Goal: Information Seeking & Learning: Learn about a topic

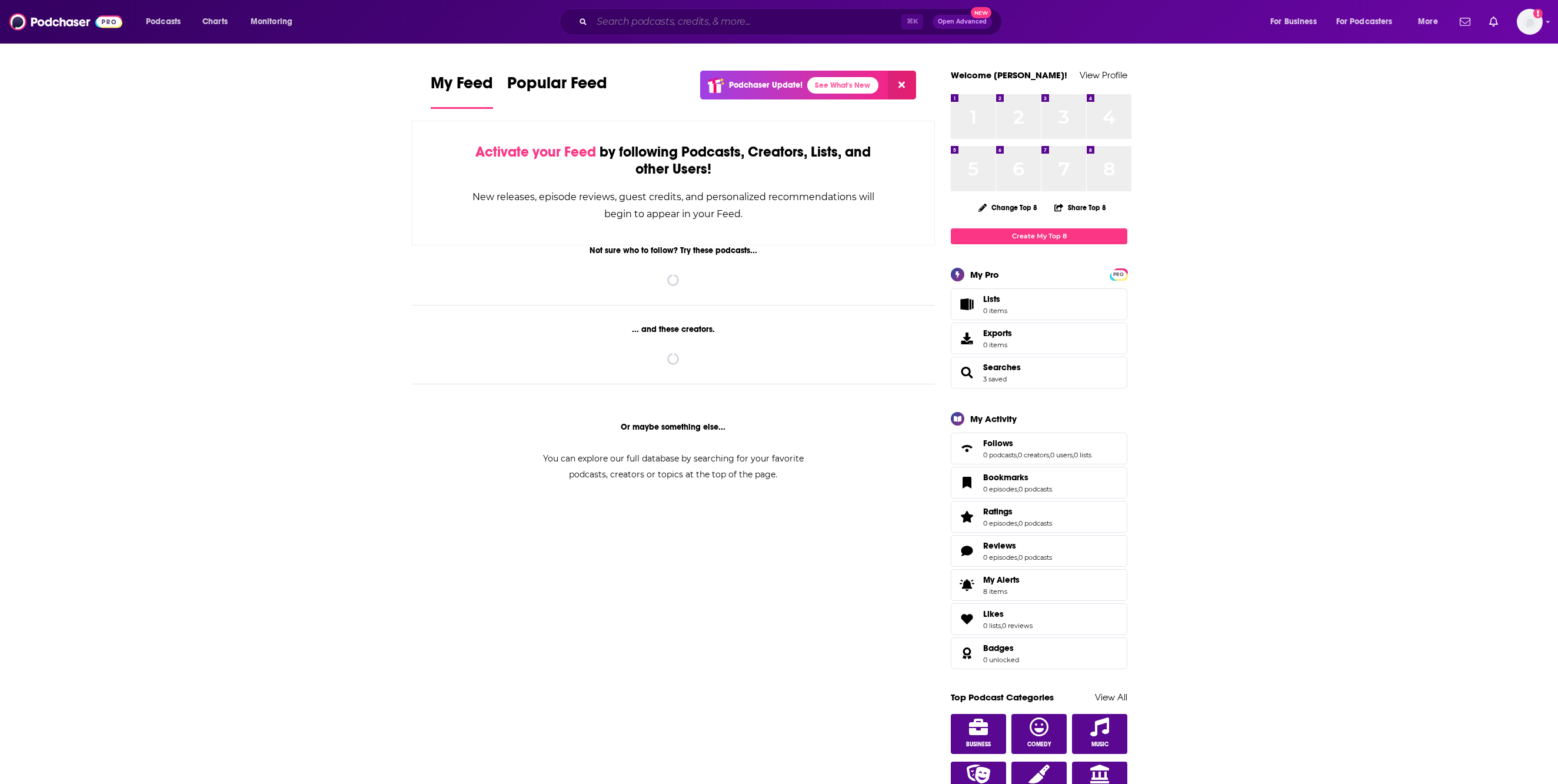
click at [700, 21] on input "Search podcasts, credits, & more..." at bounding box center [746, 21] width 309 height 19
paste input "[PERSON_NAME] Podcast"
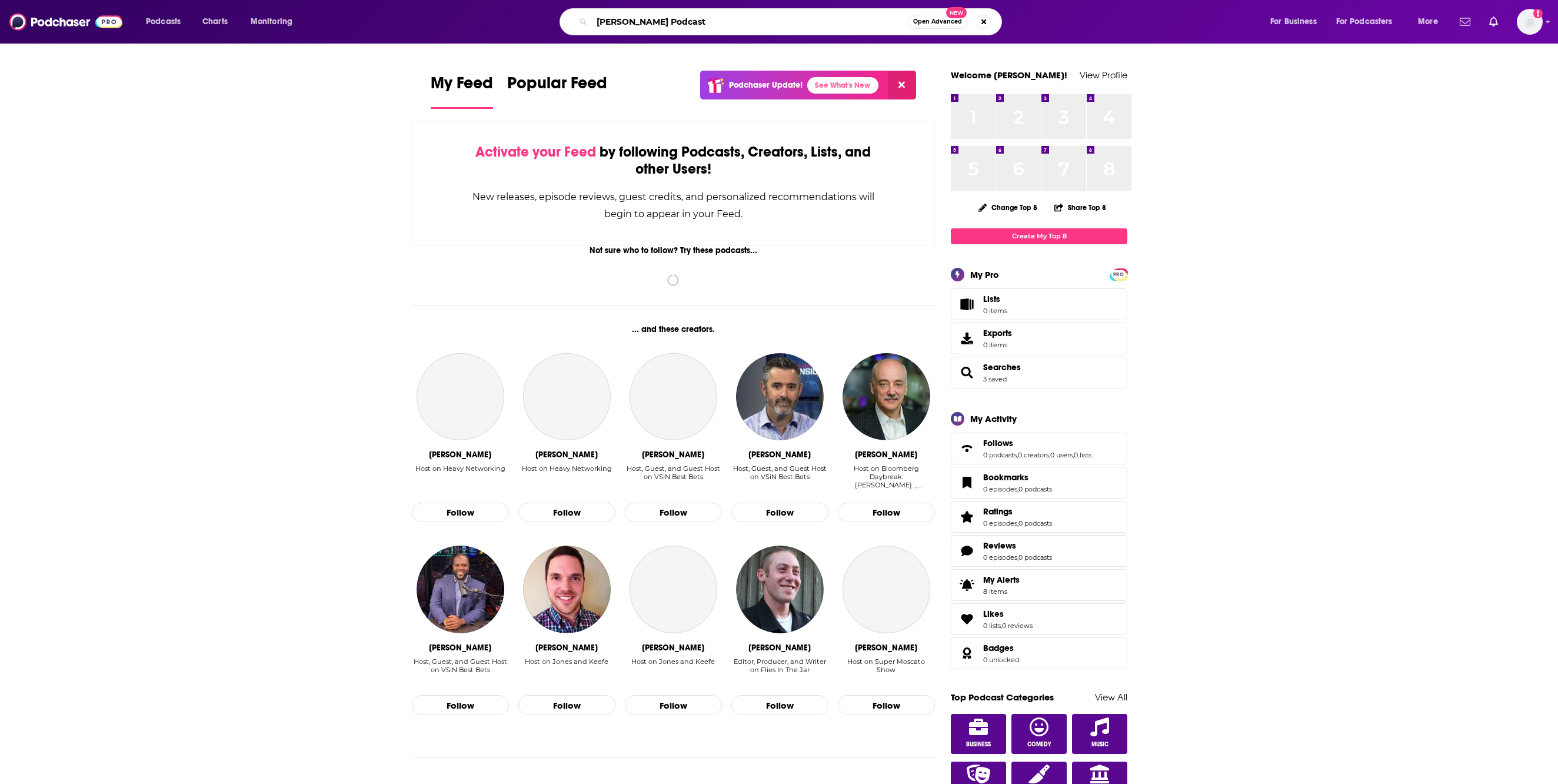
type input "[PERSON_NAME] Podcast"
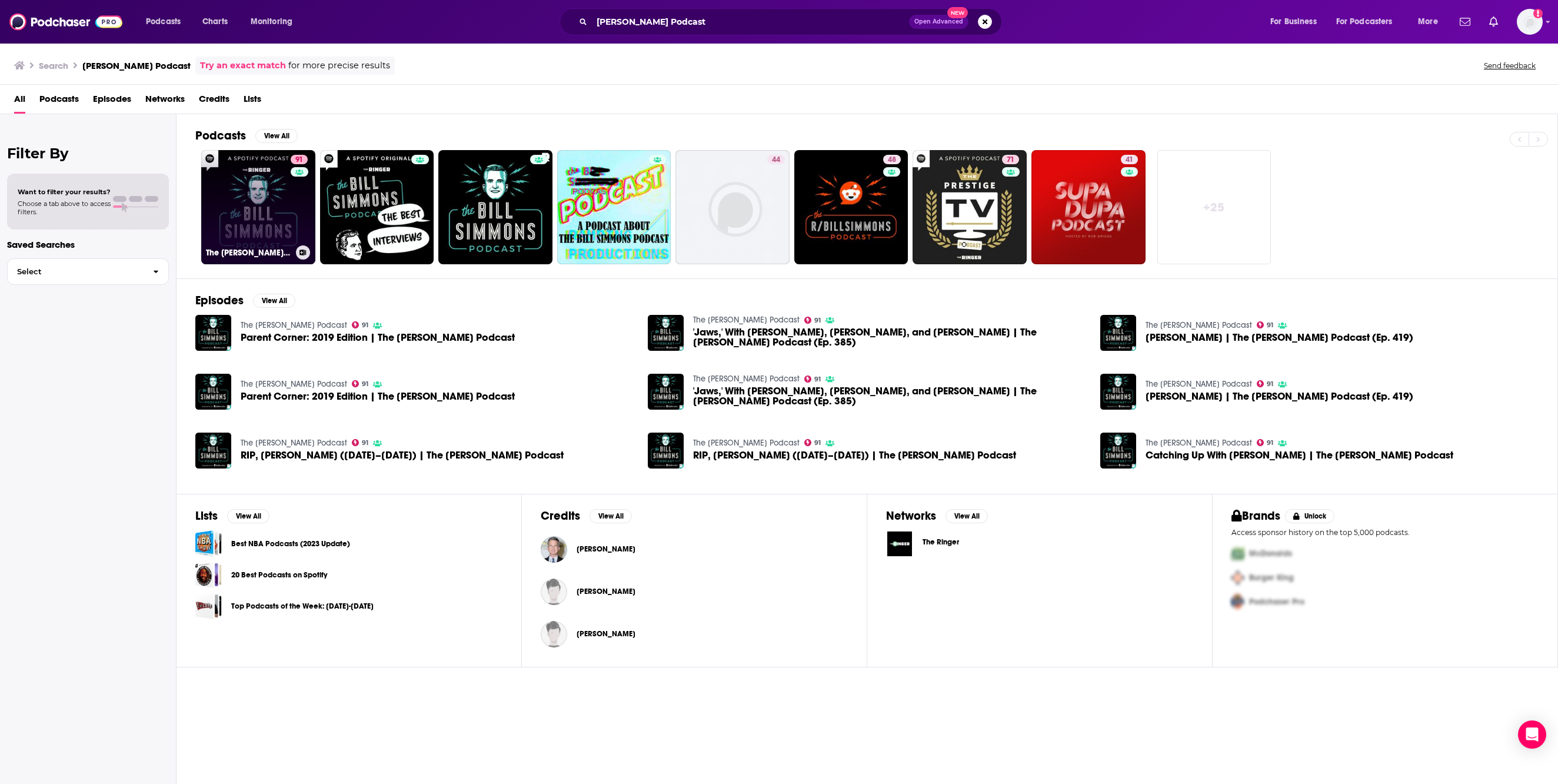
click at [292, 239] on link "91 The [PERSON_NAME] Podcast" at bounding box center [258, 207] width 114 height 114
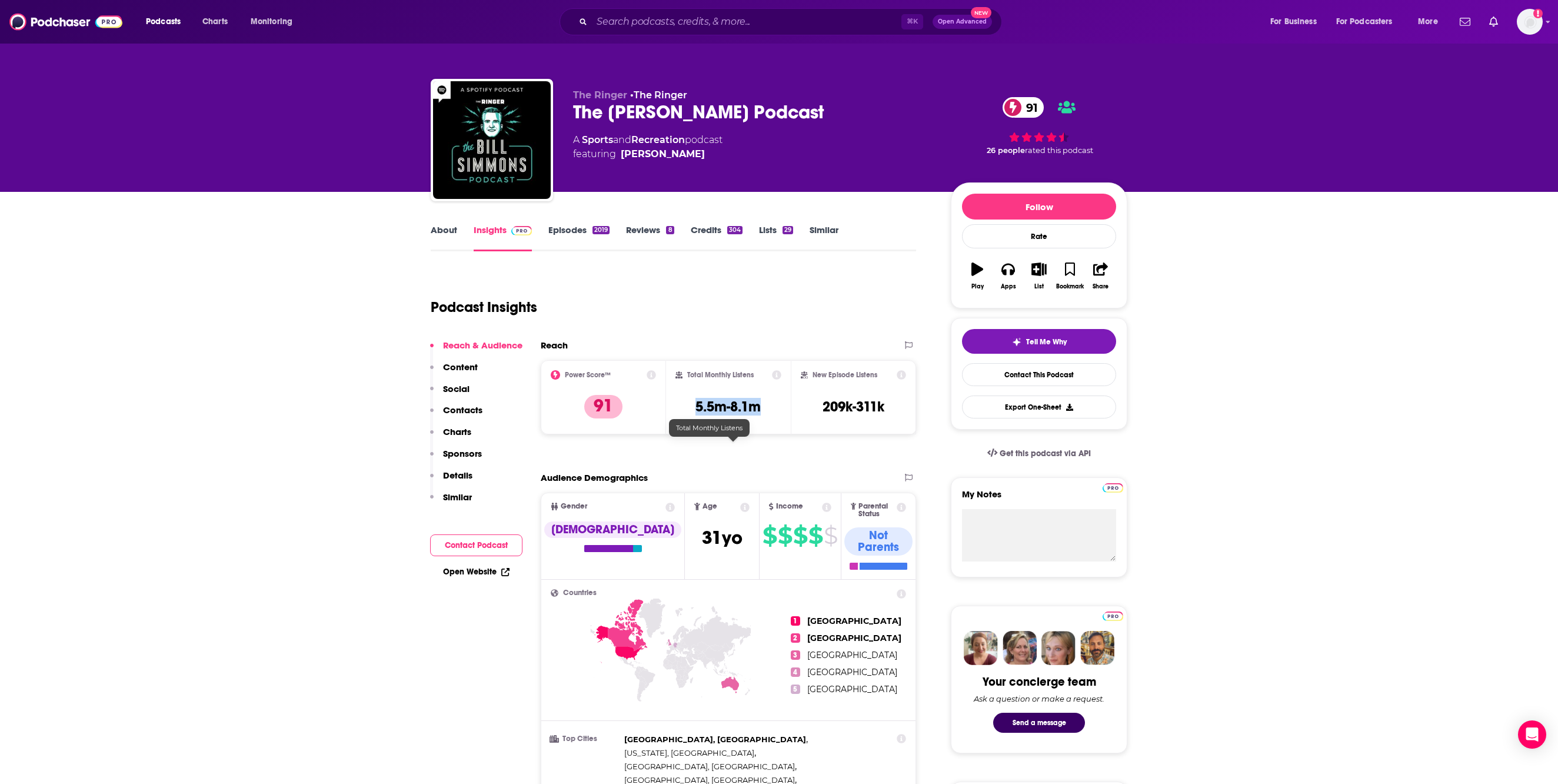
drag, startPoint x: 695, startPoint y: 452, endPoint x: 764, endPoint y: 453, distance: 69.0
click at [764, 424] on div "Total Monthly Listens 5.5m-8.1m" at bounding box center [729, 397] width 107 height 54
copy h3 "5.5m-8.1m"
click at [592, 29] on input "Search podcasts, credits, & more..." at bounding box center [746, 21] width 309 height 19
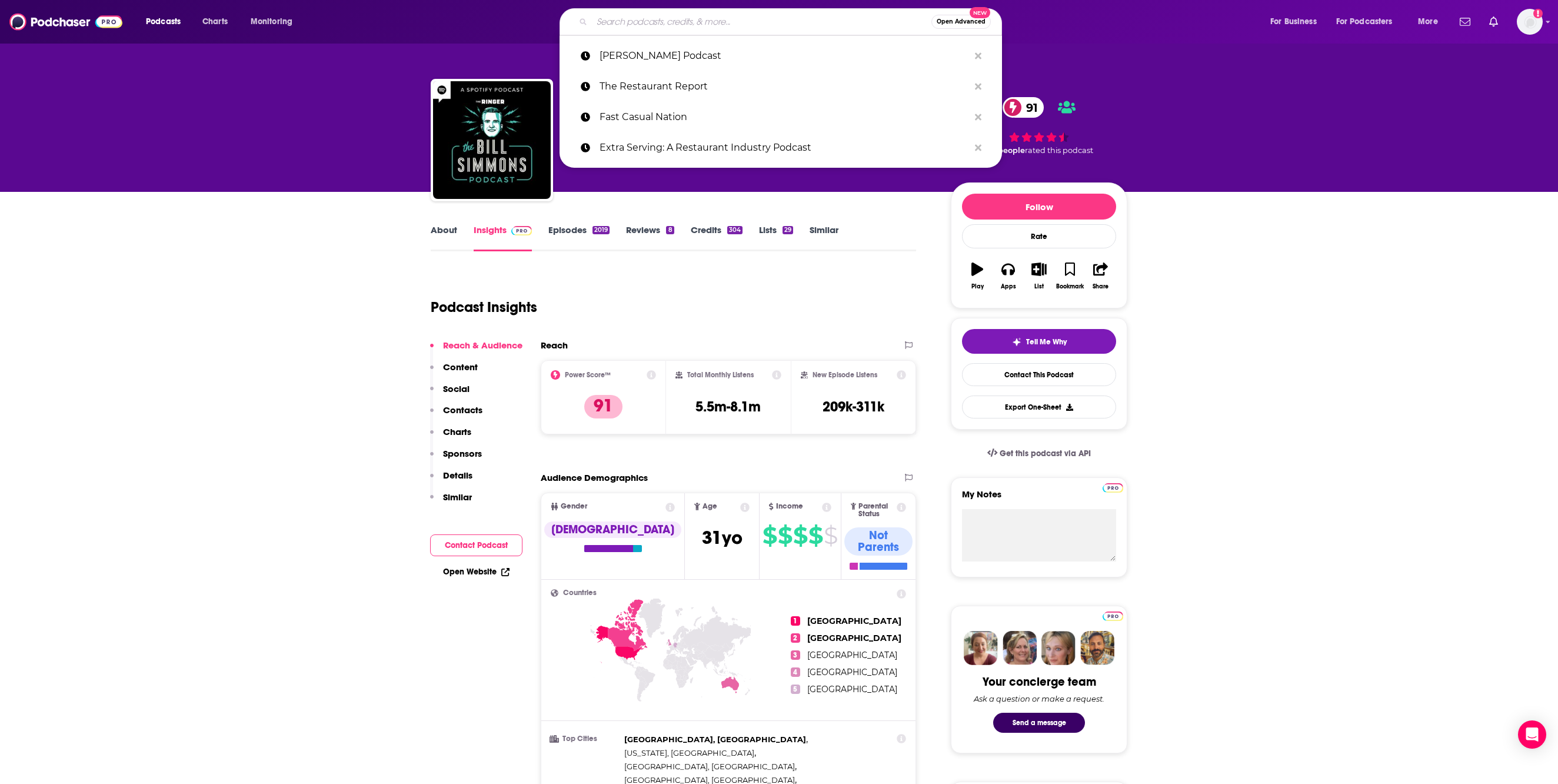
paste input "Inside Sports Nutrition"
type input "Inside Sports Nutrition"
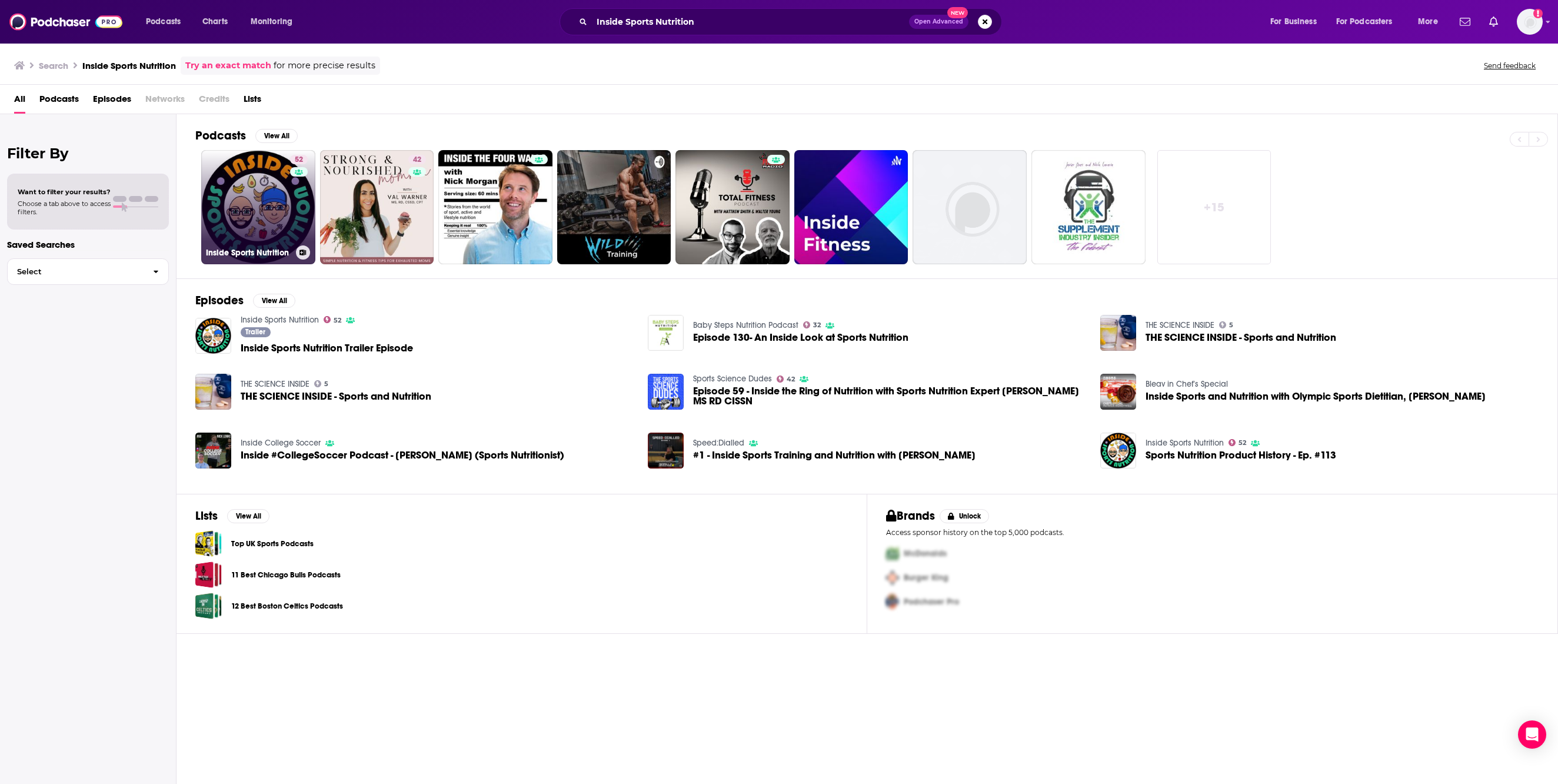
click at [291, 232] on link "52 Inside Sports Nutrition" at bounding box center [258, 207] width 114 height 114
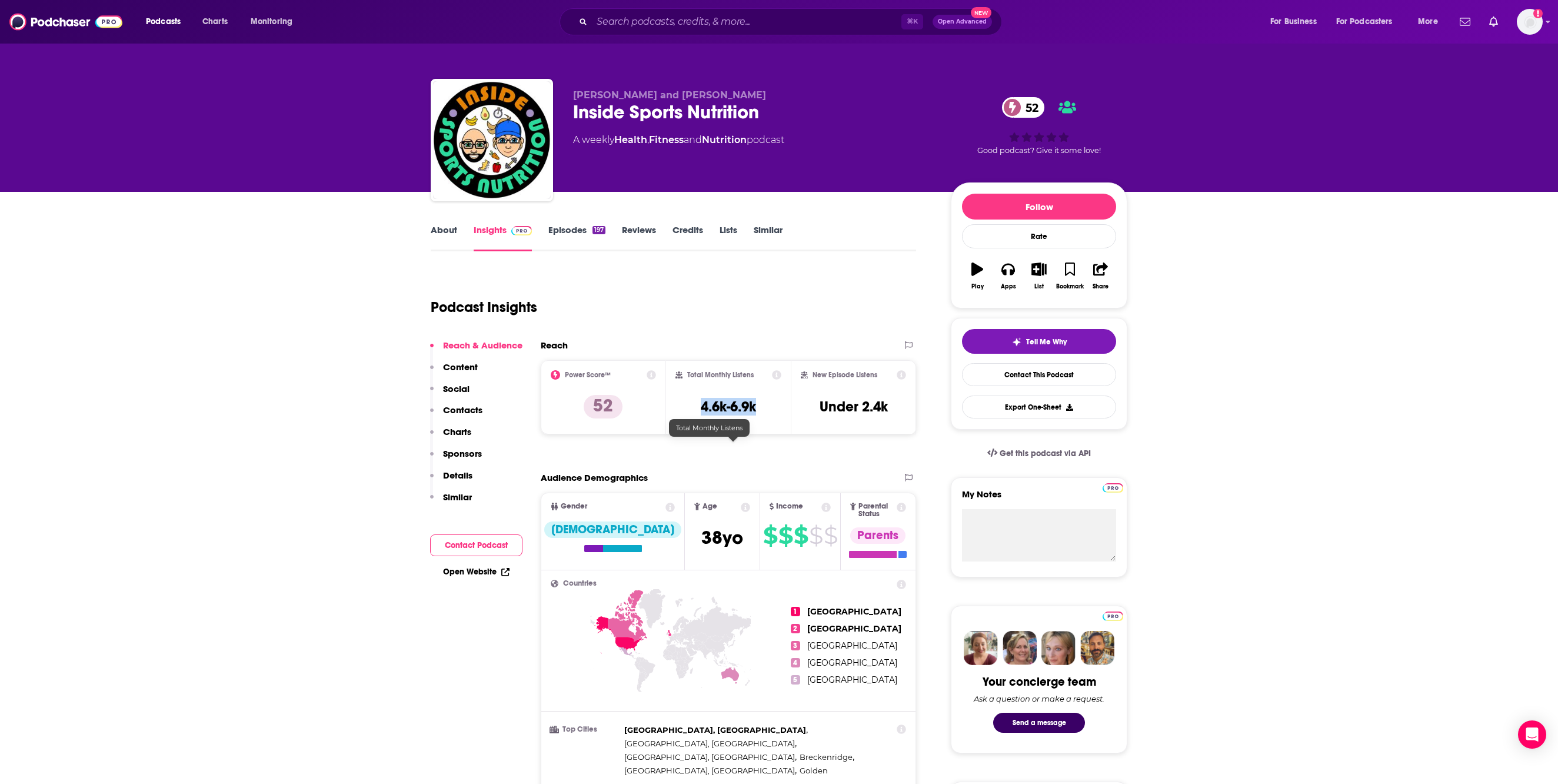
drag, startPoint x: 766, startPoint y: 453, endPoint x: 706, endPoint y: 453, distance: 60.0
click at [706, 424] on div "Total Monthly Listens 4.6k-6.9k" at bounding box center [729, 397] width 107 height 54
copy h3 "4.6k-6.9k"
click at [593, 23] on input "Search podcasts, credits, & more..." at bounding box center [746, 21] width 309 height 19
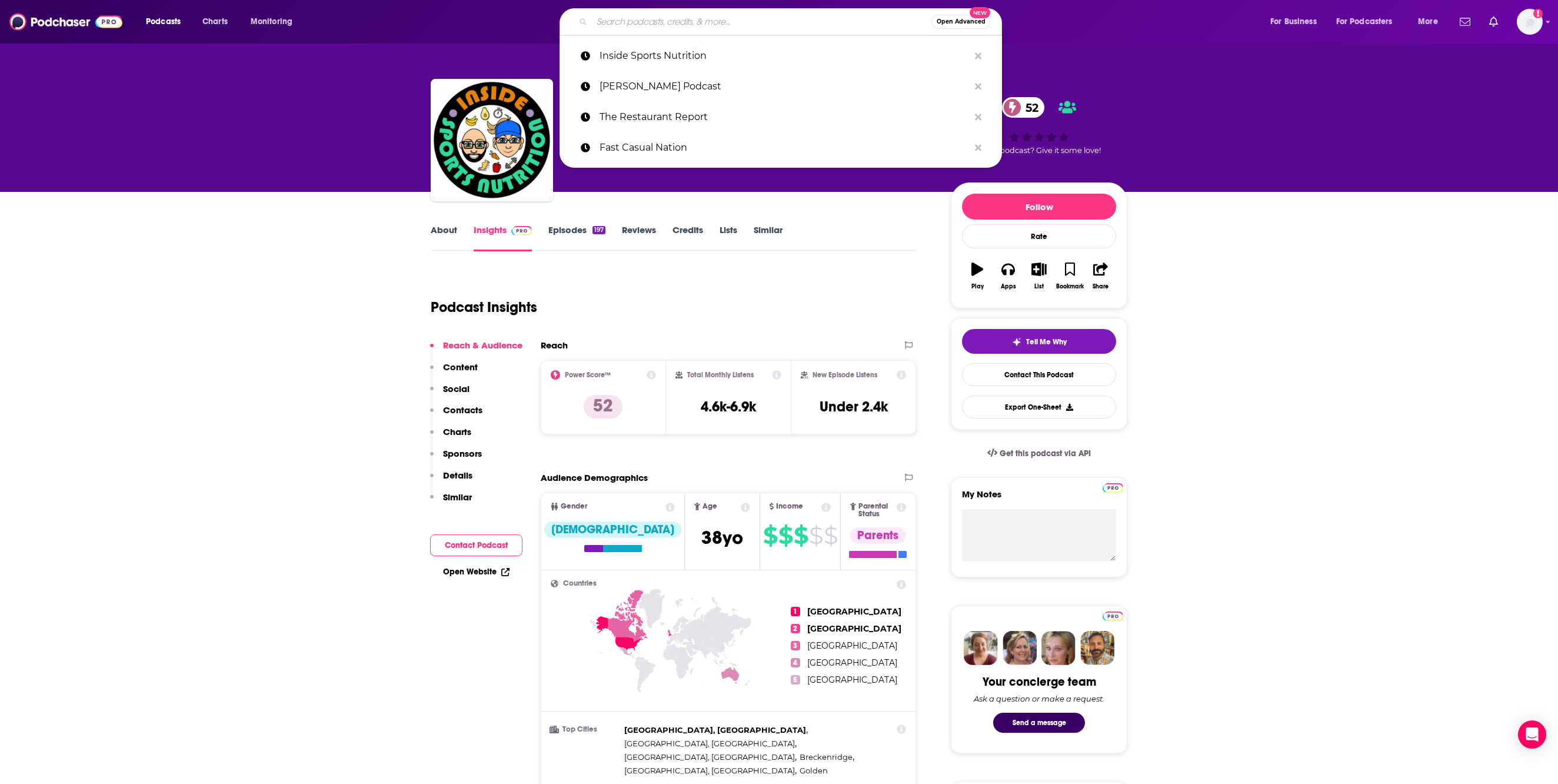
paste input "Young Man and Three"
type input "Young Man and Three"
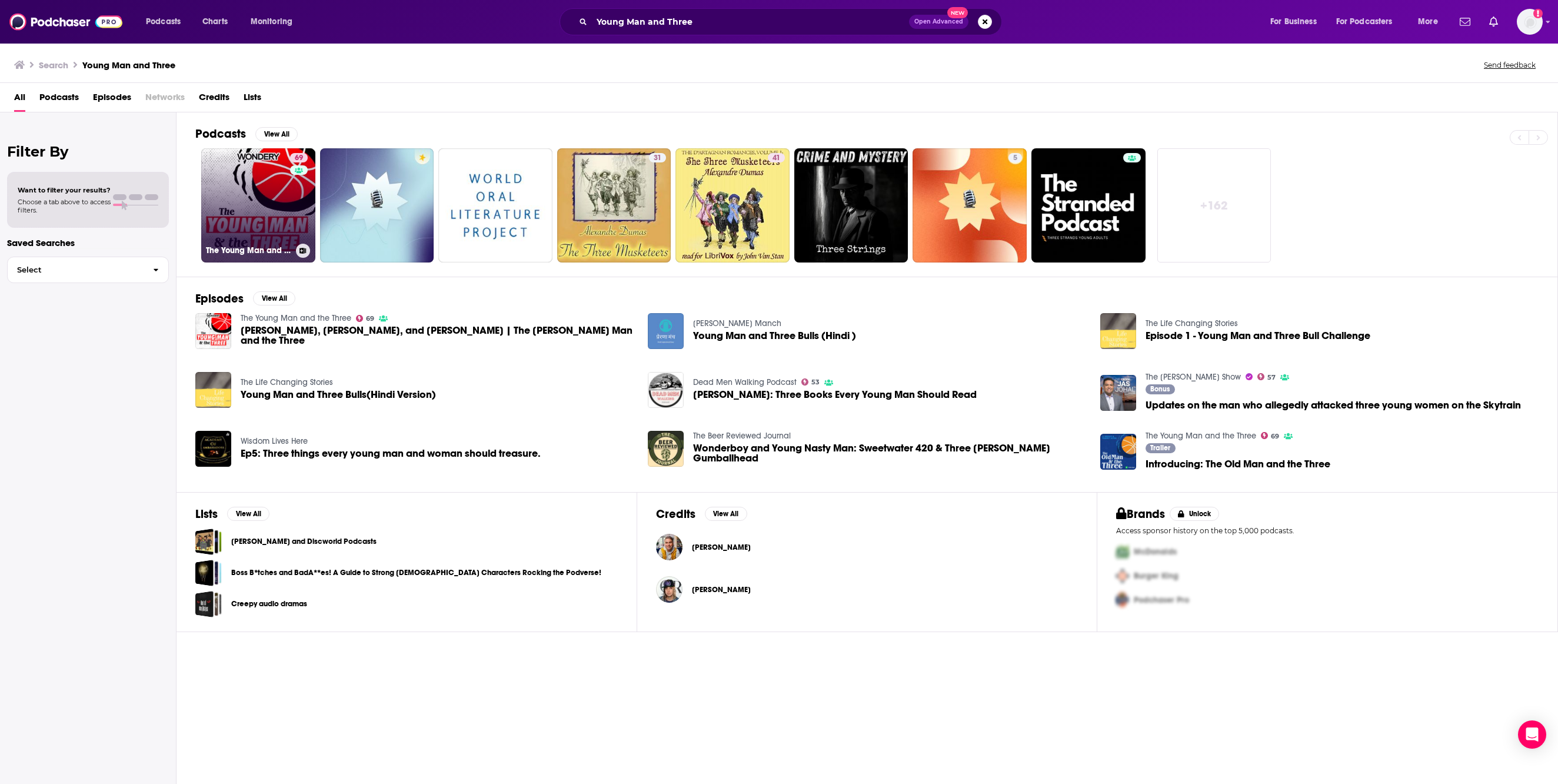
click at [285, 226] on link "69 The Young Man and the Three" at bounding box center [258, 205] width 114 height 114
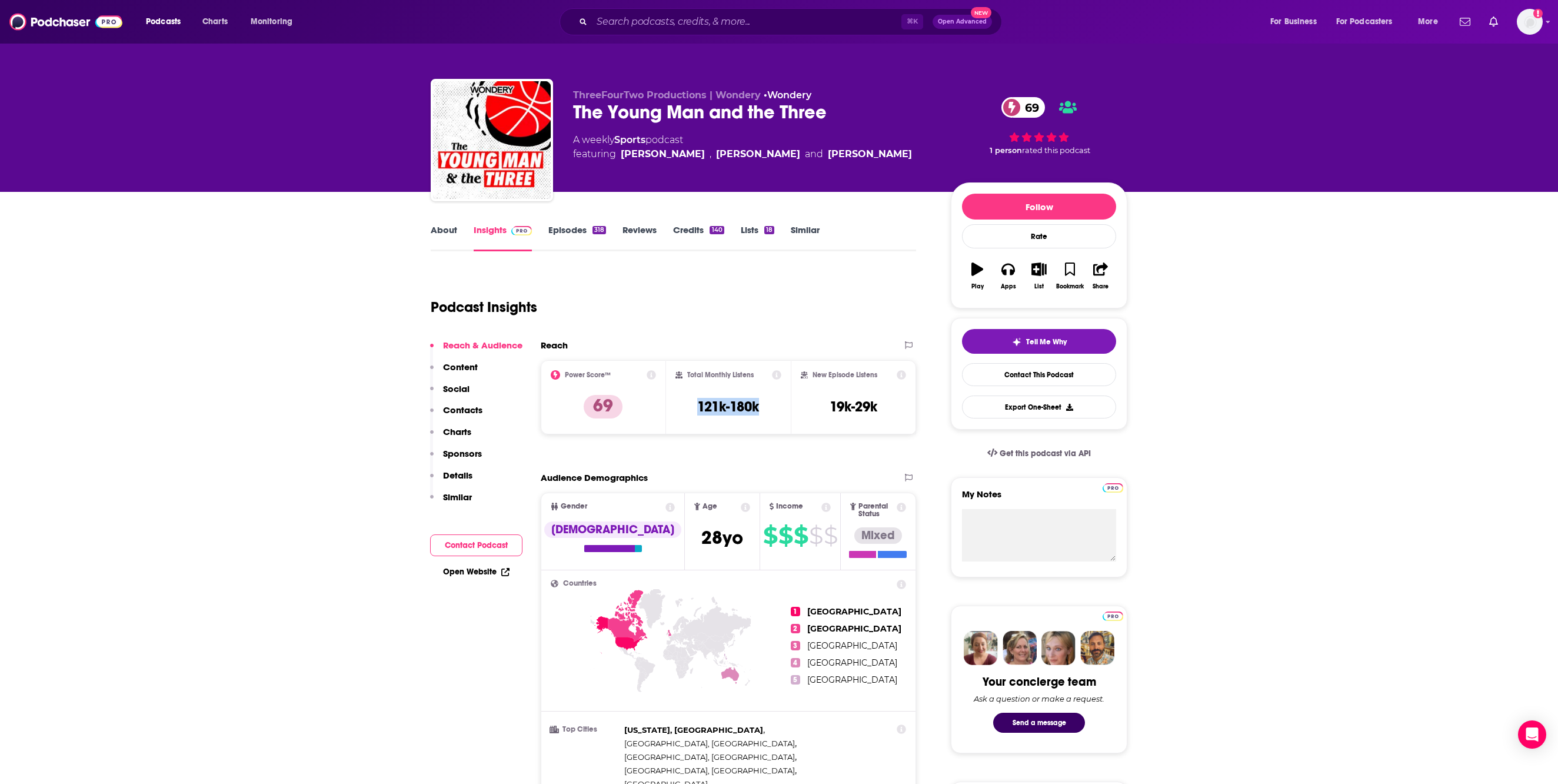
drag, startPoint x: 699, startPoint y: 455, endPoint x: 775, endPoint y: 454, distance: 76.0
click at [775, 424] on div "Total Monthly Listens 121k-180k" at bounding box center [729, 397] width 107 height 54
copy h3 "121k-180k"
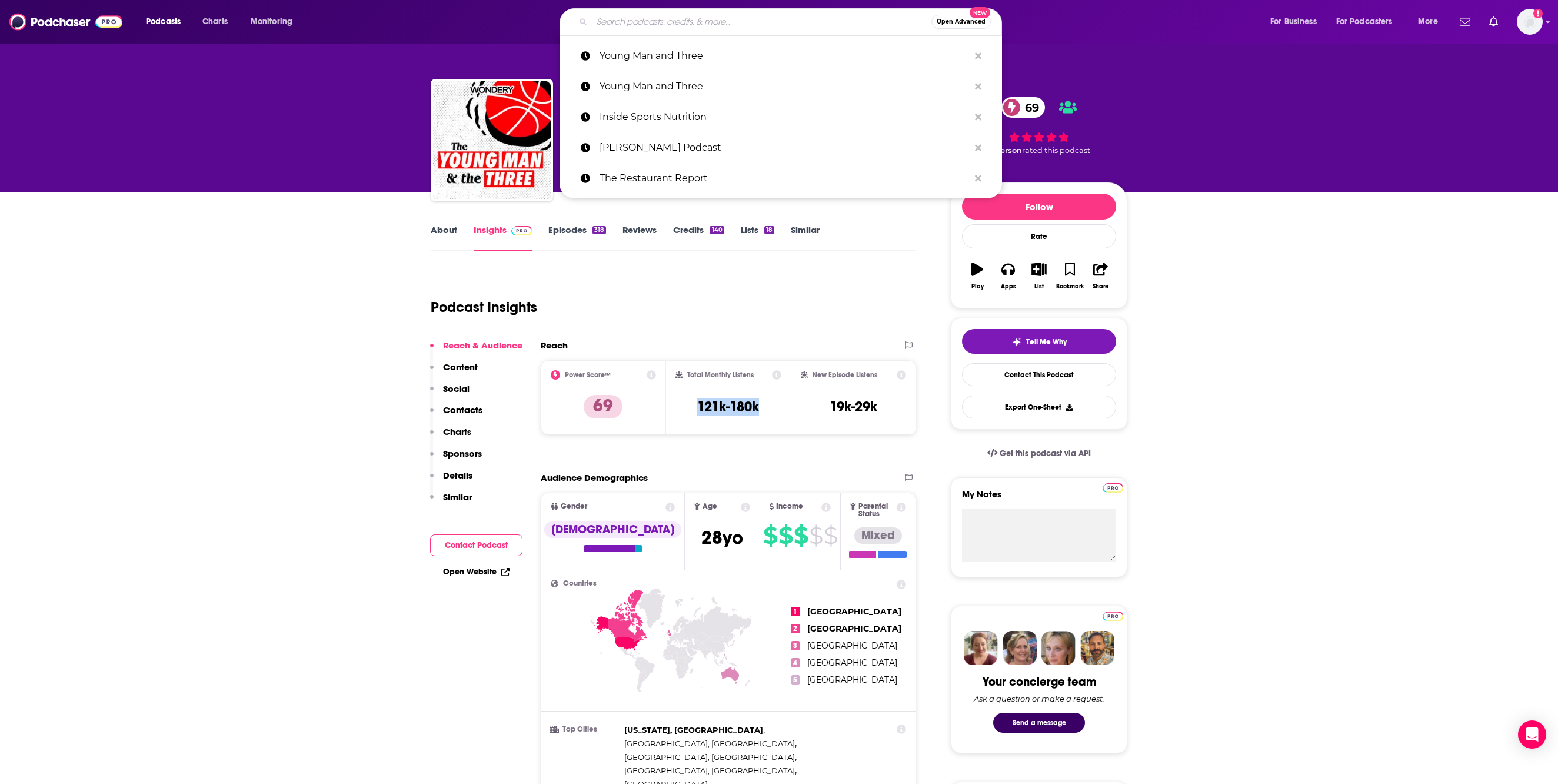
click at [638, 27] on input "Search podcasts, credits, & more..." at bounding box center [761, 21] width 339 height 19
paste input "Beyond the Records"
type input "Beyond the Records"
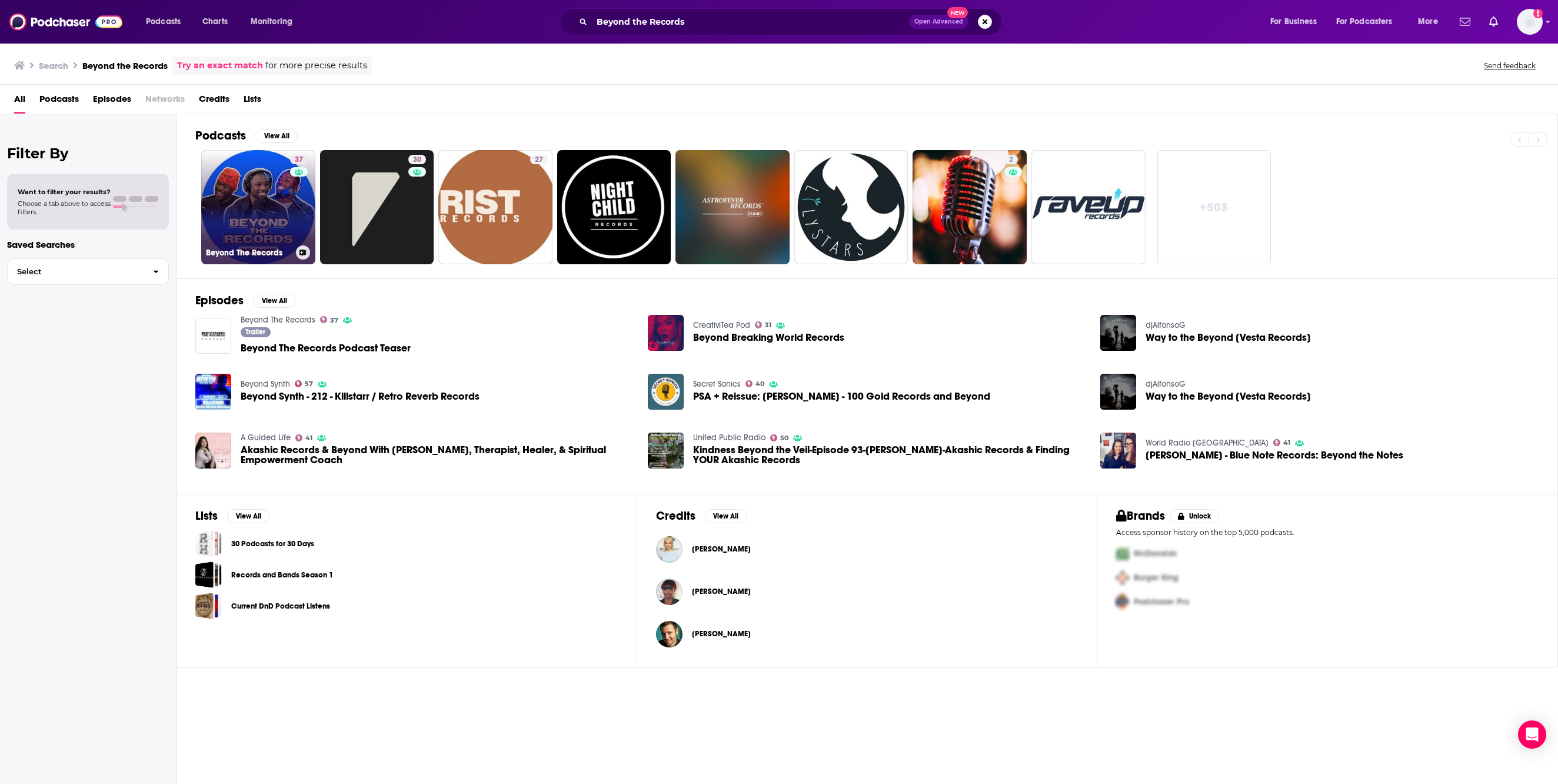
click at [295, 255] on link "37 Beyond The Records" at bounding box center [258, 207] width 114 height 114
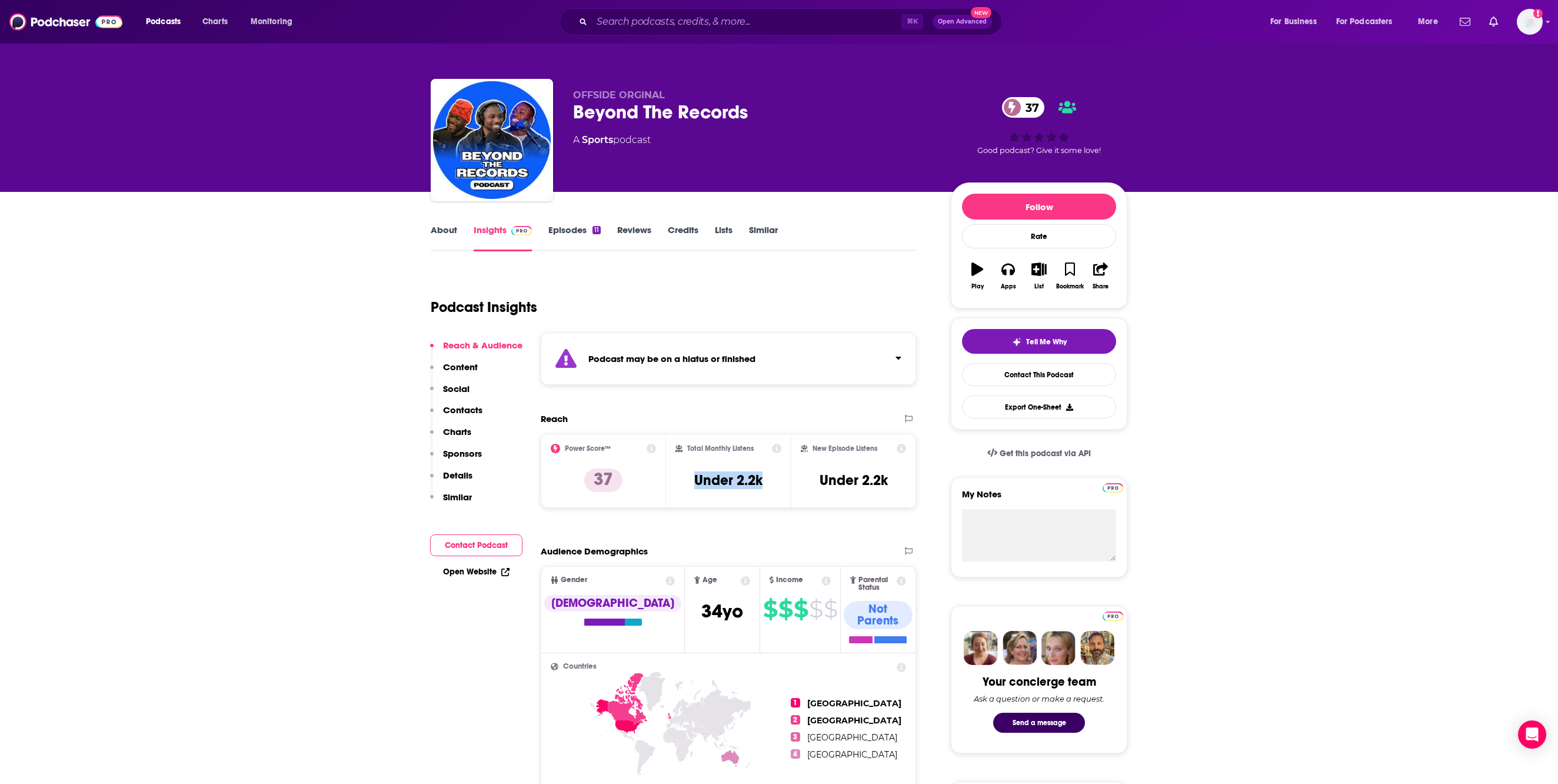
drag, startPoint x: 695, startPoint y: 549, endPoint x: 777, endPoint y: 550, distance: 82.0
click at [777, 498] on div "Total Monthly Listens Under 2.2k" at bounding box center [729, 471] width 107 height 54
copy h3 "Under 2.2k"
click at [633, 28] on input "Search podcasts, credits, & more..." at bounding box center [746, 21] width 309 height 19
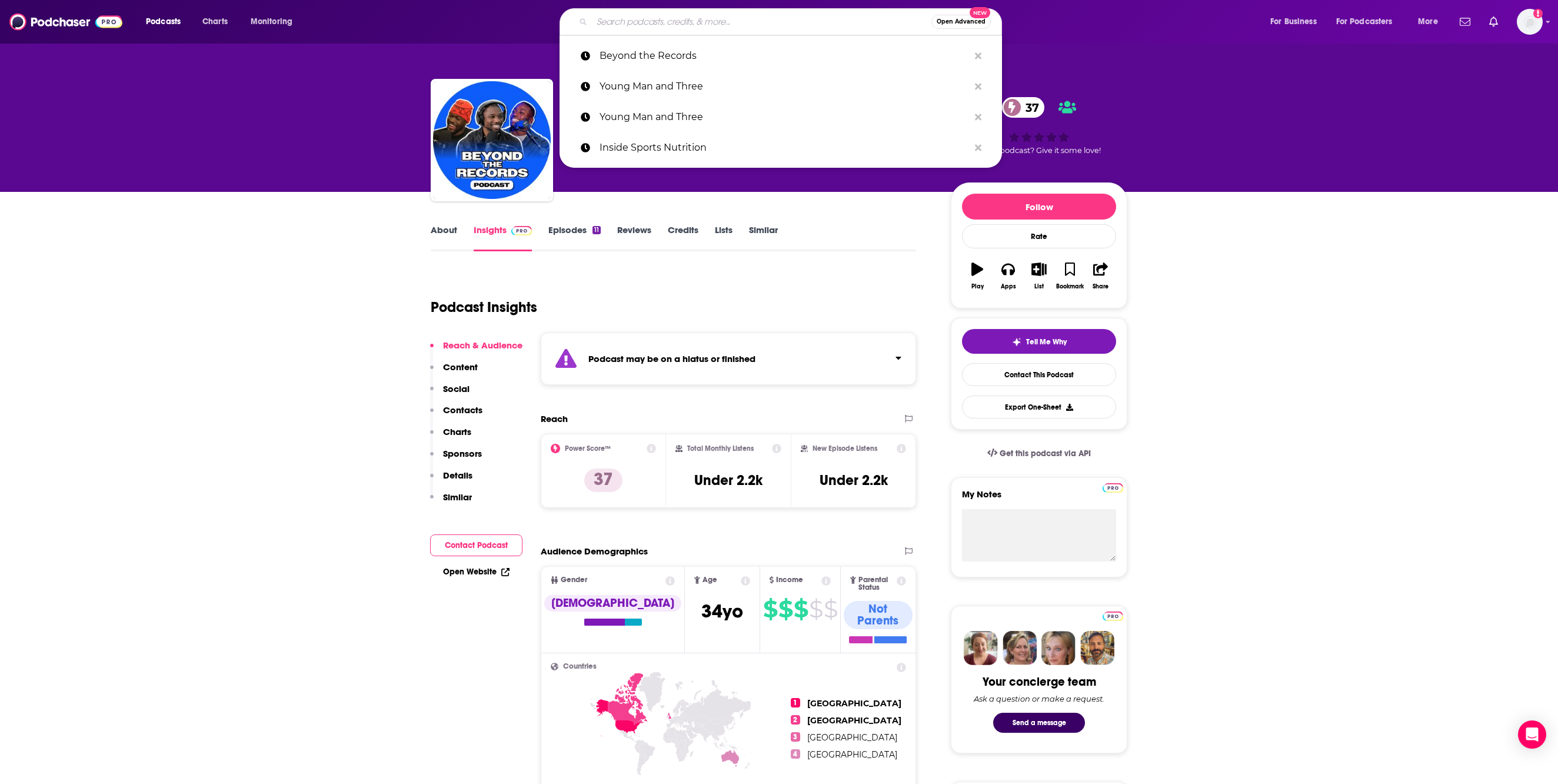
paste input "Athletes in Sports"
type input "Athletes in Sports"
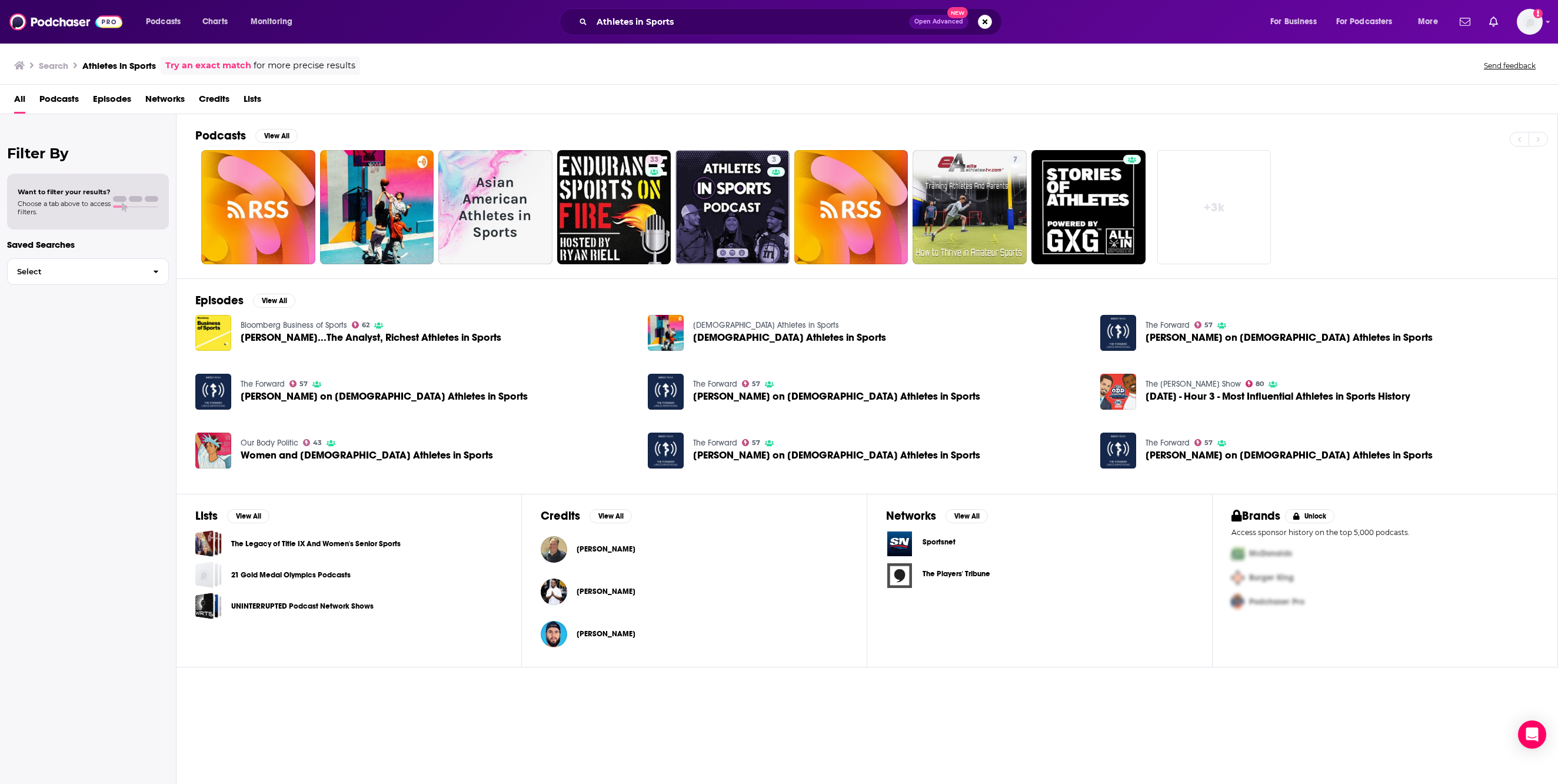
click at [76, 107] on span "Podcasts" at bounding box center [59, 101] width 40 height 24
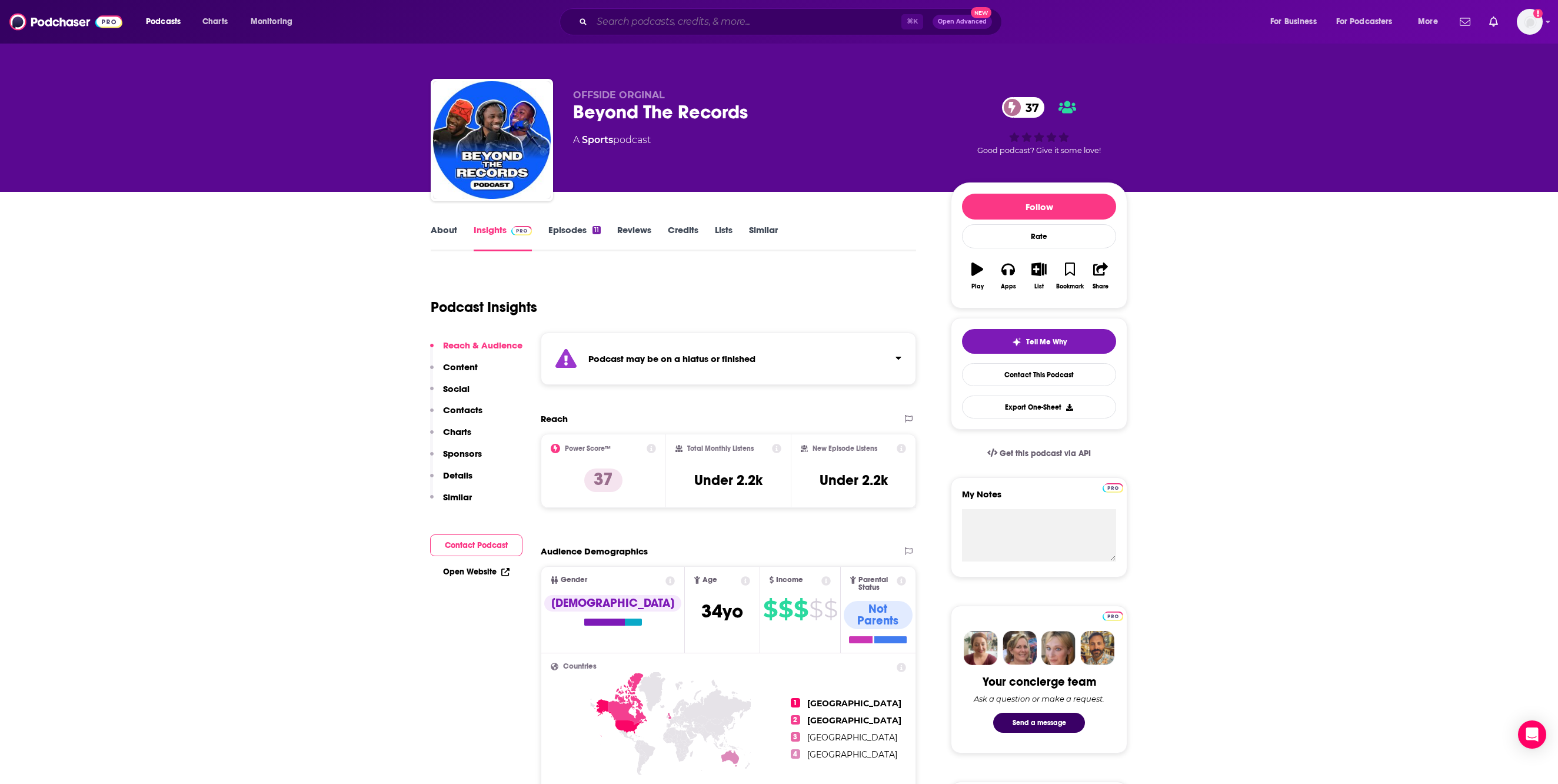
click at [620, 21] on input "Search podcasts, credits, & more..." at bounding box center [746, 21] width 309 height 19
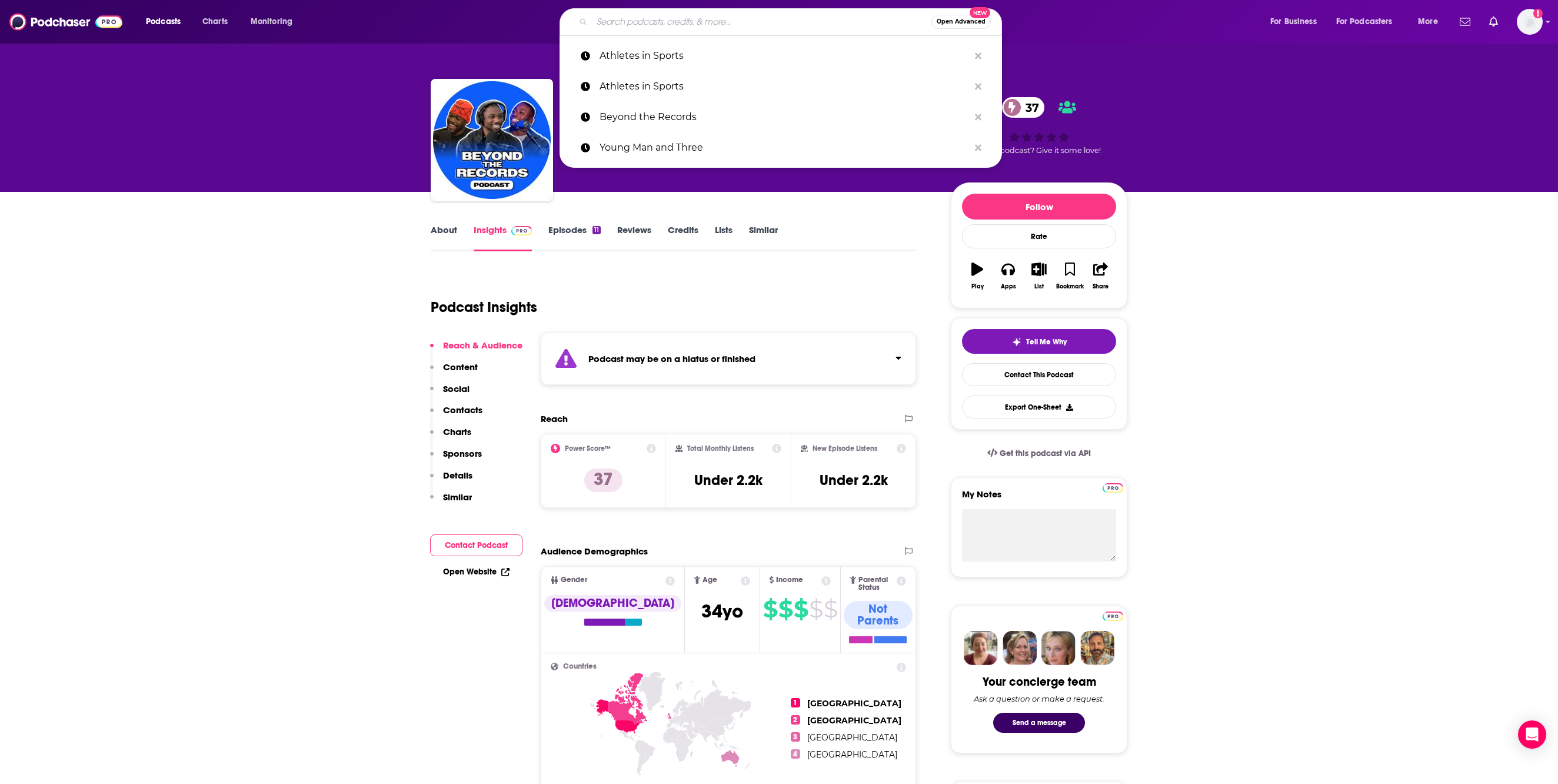
paste input "ATHLETES IN SPORTS"
type input "ATHLETES IN SPORTS"
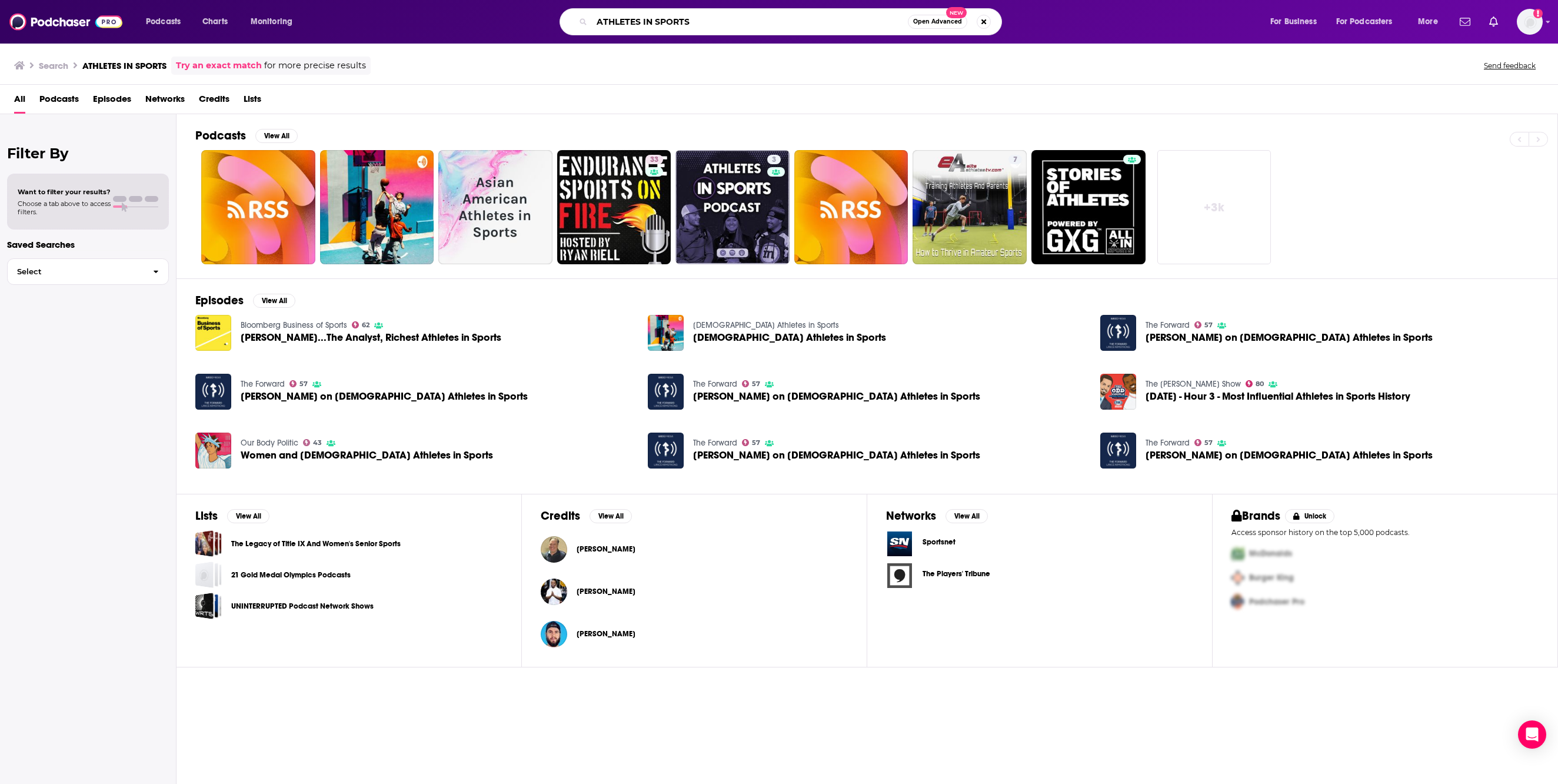
click at [592, 31] on input "ATHLETES IN SPORTS" at bounding box center [750, 21] width 316 height 19
paste input "thletes IN Sports"
type input "Athletes IN Sports"
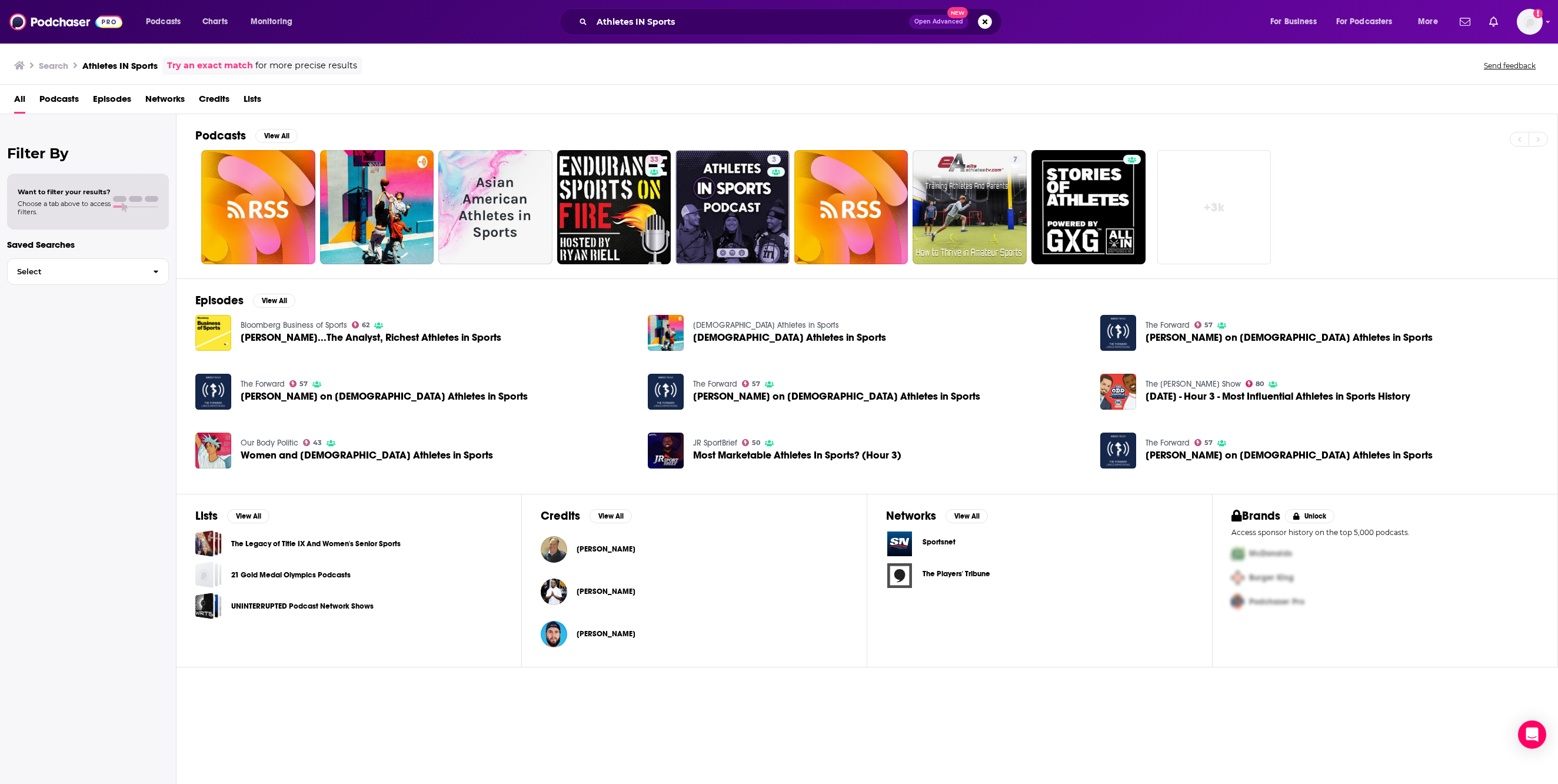
click at [73, 109] on span "Podcasts" at bounding box center [59, 101] width 40 height 24
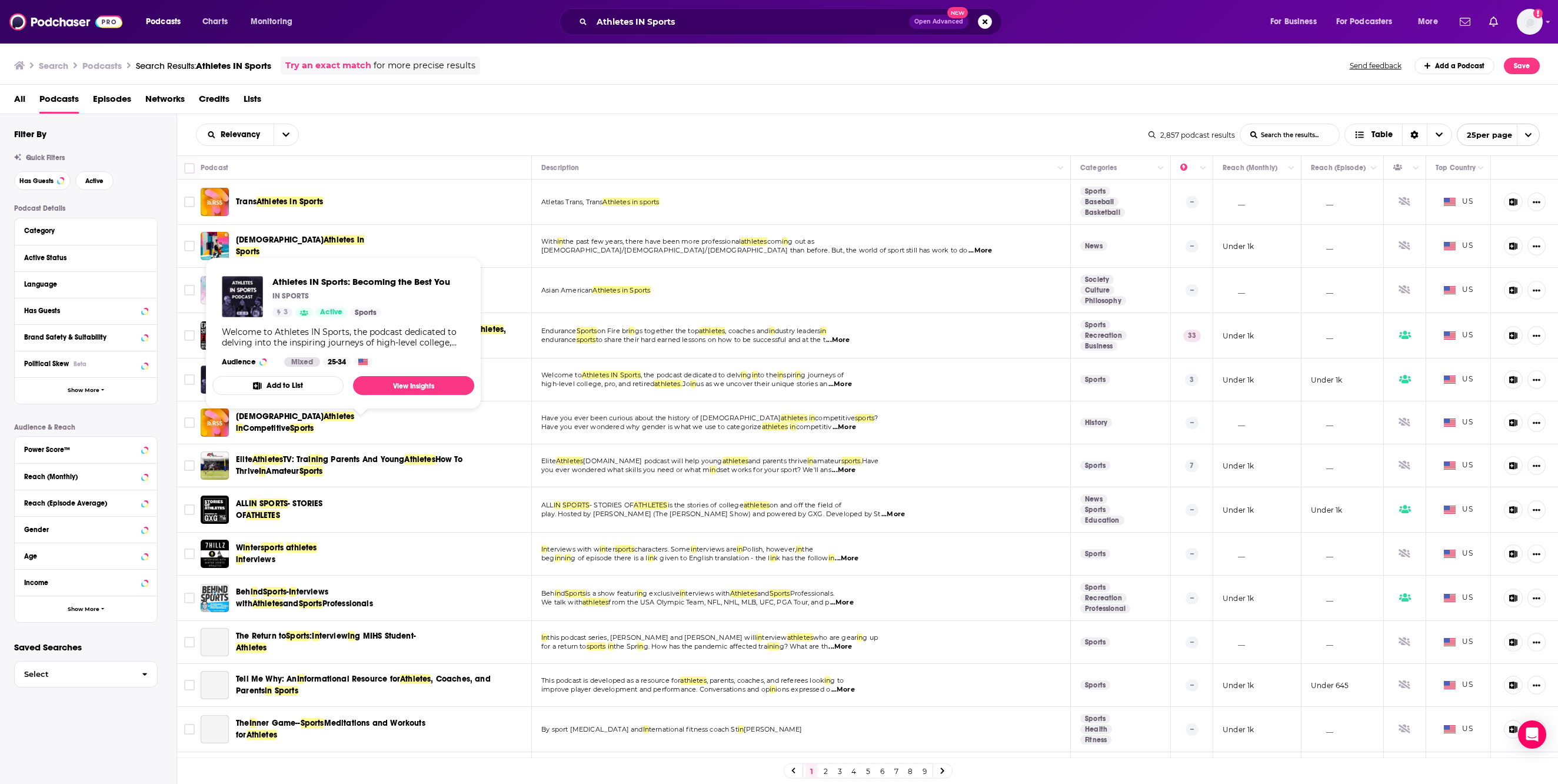
click at [304, 379] on span "Athletes IN Sports" at bounding box center [270, 374] width 68 height 10
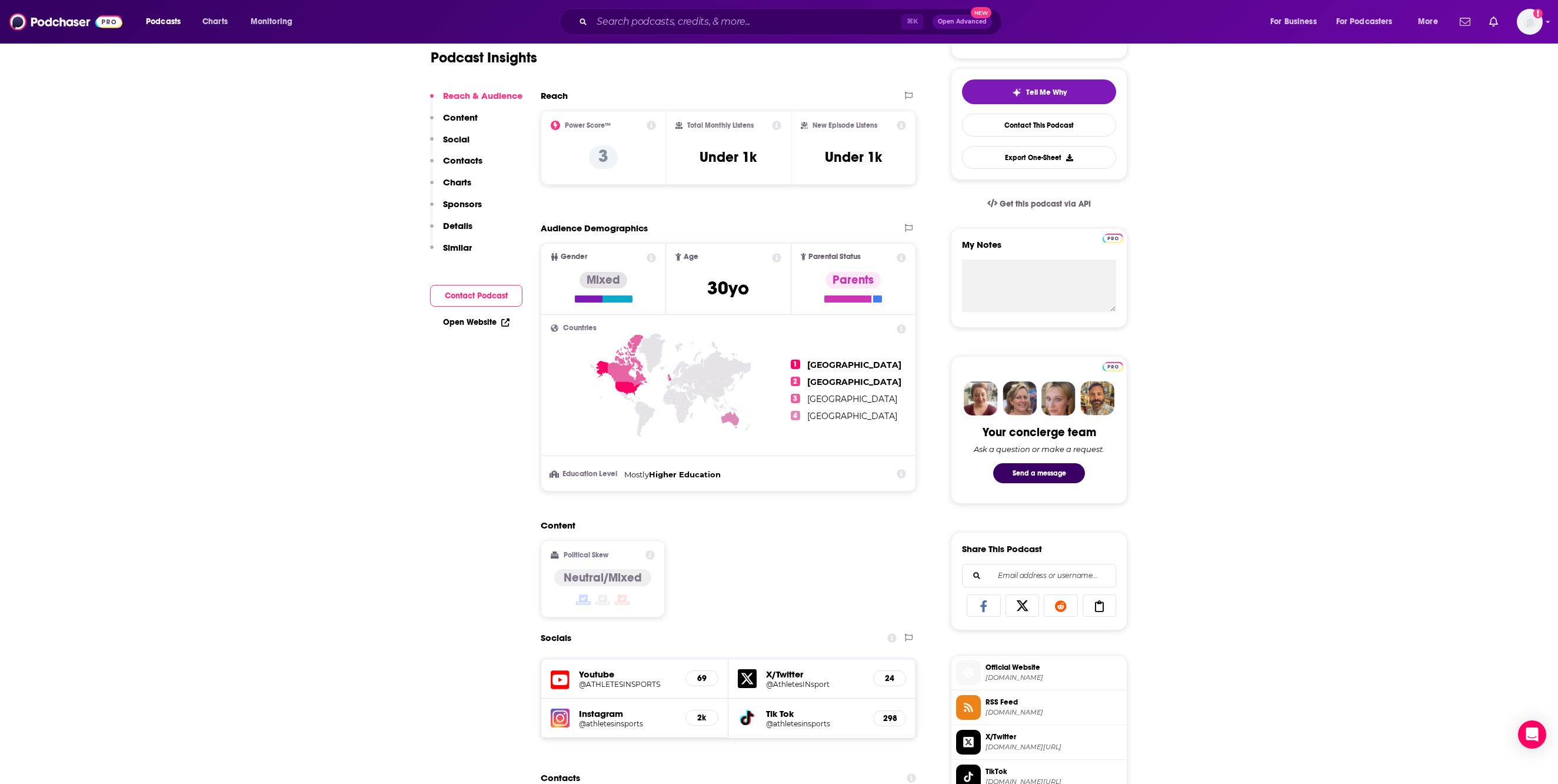
scroll to position [174, 0]
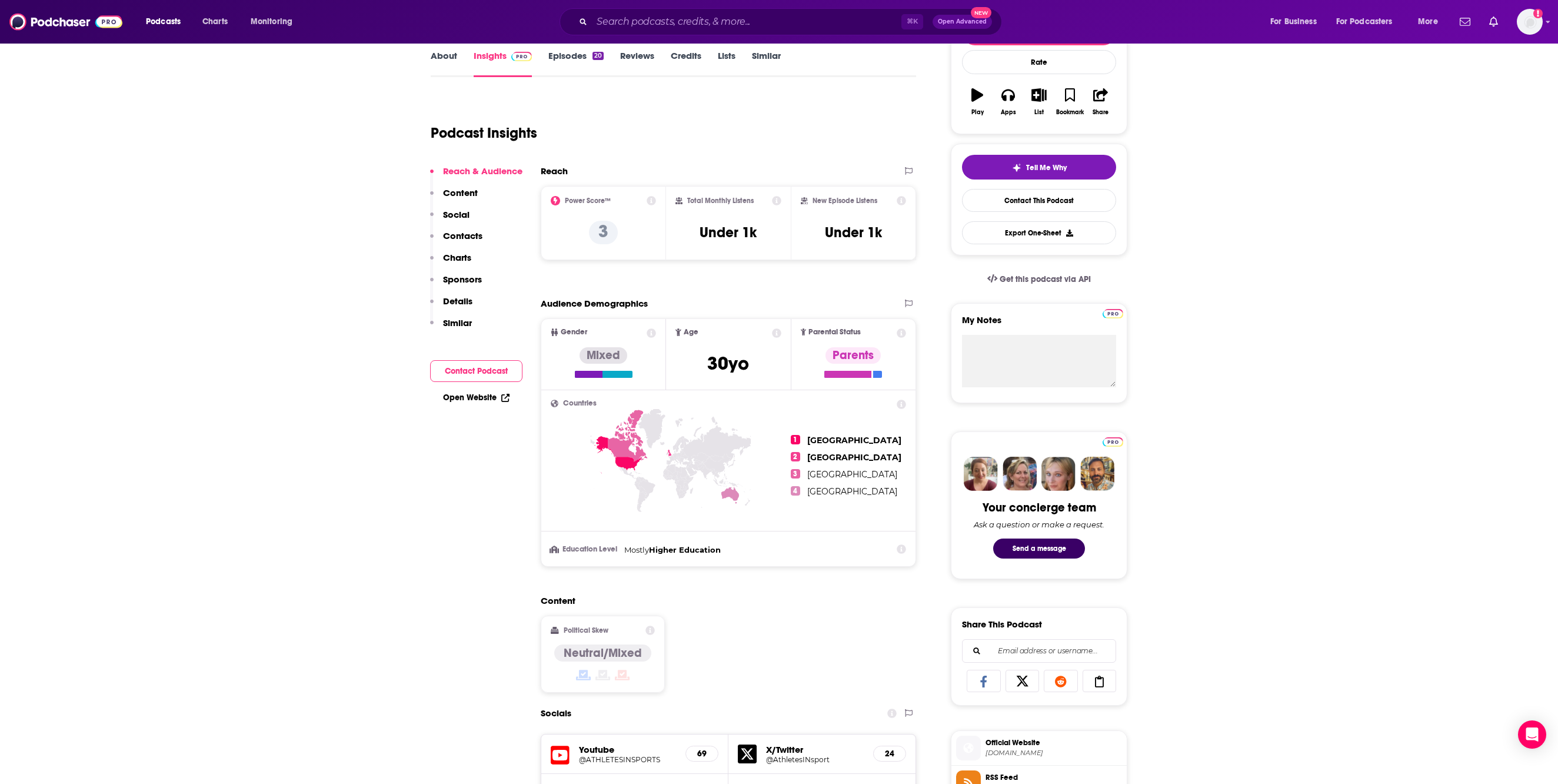
click at [443, 403] on link "Open Website" at bounding box center [476, 398] width 66 height 10
drag, startPoint x: 697, startPoint y: 277, endPoint x: 762, endPoint y: 277, distance: 65.0
click at [762, 250] on div "Total Monthly Listens Under 1k" at bounding box center [729, 222] width 107 height 54
copy h3 "Under 1k"
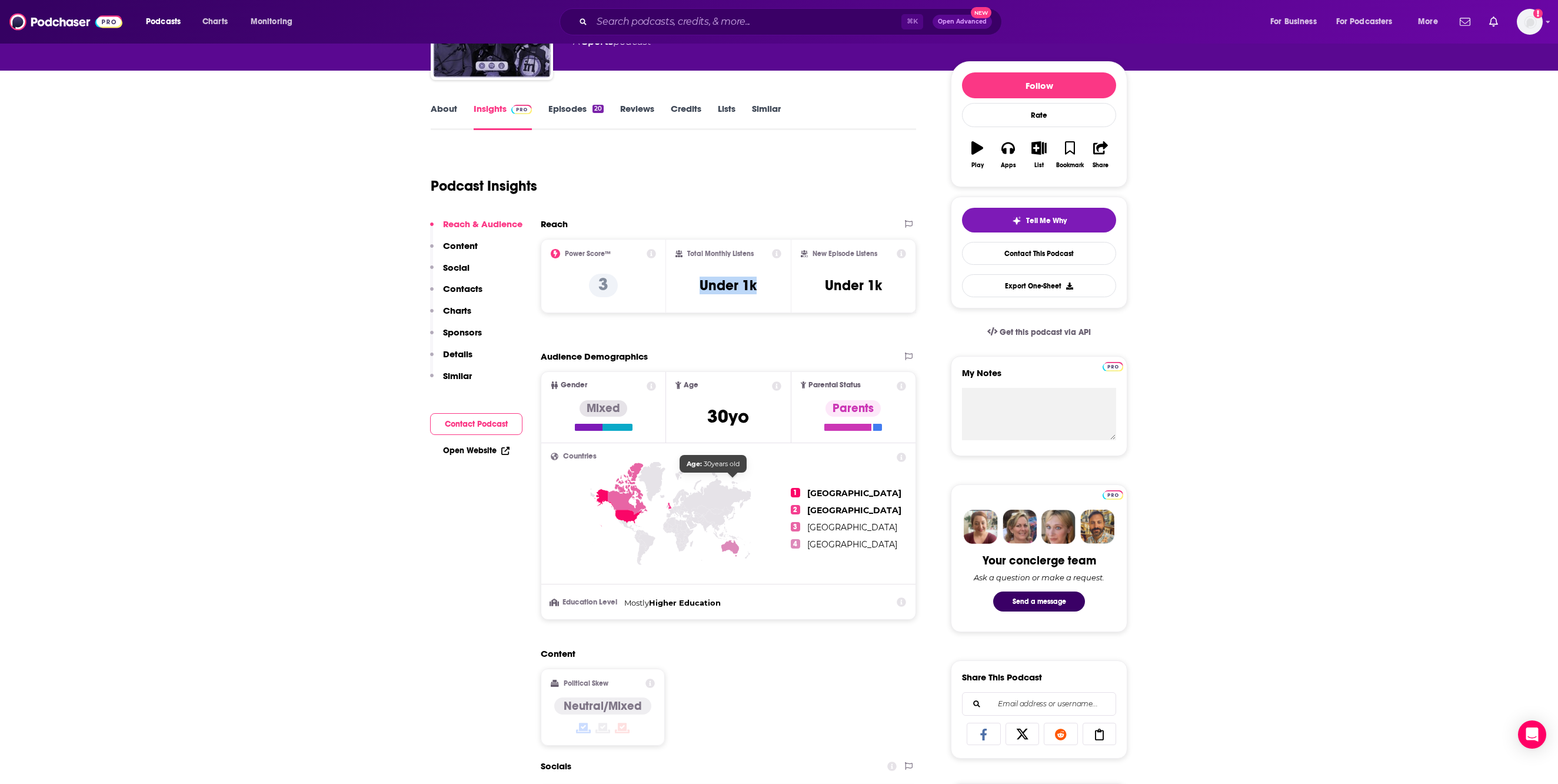
scroll to position [86, 0]
